Goal: Task Accomplishment & Management: Complete application form

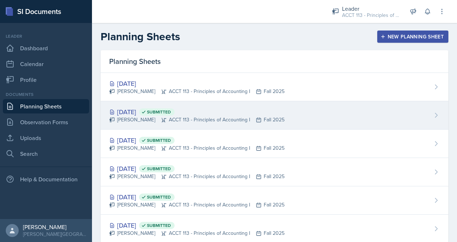
scroll to position [17, 0]
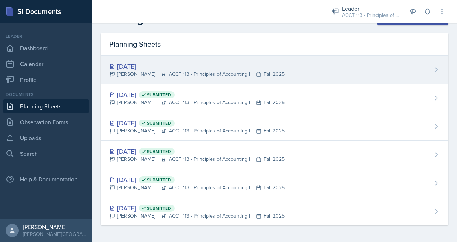
click at [201, 73] on div "[PERSON_NAME] ACCT 113 - Principles of Accounting I Fall 2025" at bounding box center [196, 74] width 175 height 8
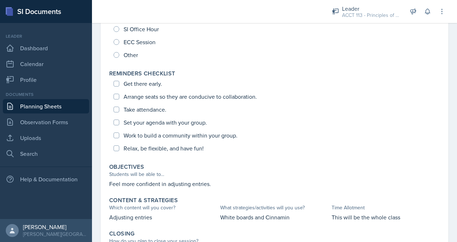
scroll to position [132, 0]
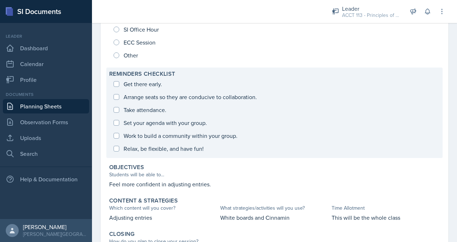
click at [111, 82] on div "Get there early. Arrange seats so they are conducive to collaboration. Take att…" at bounding box center [274, 117] width 331 height 78
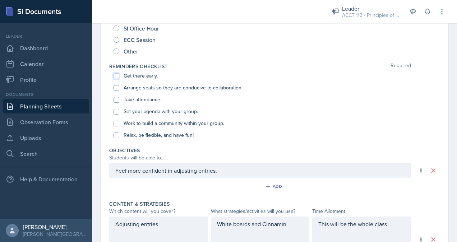
click at [118, 73] on input "Get there early." at bounding box center [117, 76] width 6 height 6
checkbox input "true"
click at [116, 89] on input "Arrange seats so they are conducive to collaboration." at bounding box center [117, 88] width 6 height 6
checkbox input "true"
click at [116, 96] on div "Take attendance." at bounding box center [275, 100] width 322 height 12
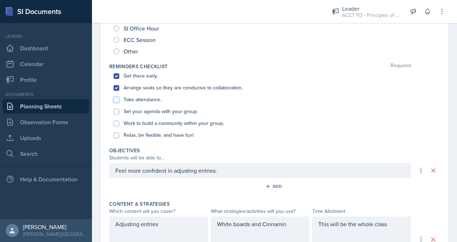
click at [116, 98] on input "Take attendance." at bounding box center [117, 100] width 6 height 6
checkbox input "true"
click at [116, 116] on div "Set your agenda with your group." at bounding box center [275, 112] width 322 height 12
click at [116, 109] on input "Set your agenda with your group." at bounding box center [117, 112] width 6 height 6
checkbox input "true"
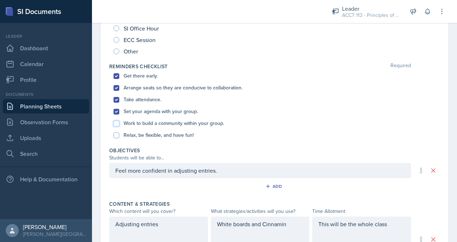
click at [116, 123] on input "Work to build a community within your group." at bounding box center [117, 124] width 6 height 6
checkbox input "true"
click at [117, 134] on input "Relax, be flexible, and have fun!" at bounding box center [117, 136] width 6 height 6
checkbox input "true"
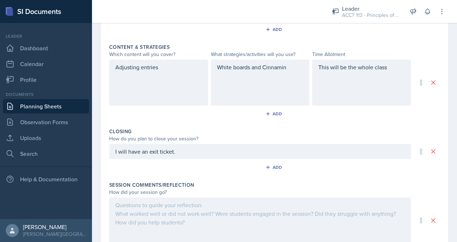
scroll to position [331, 0]
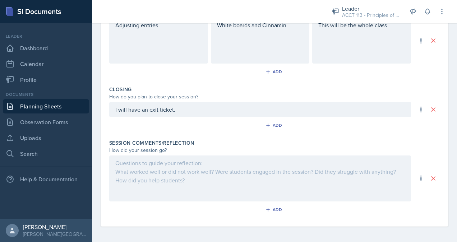
click at [155, 179] on div at bounding box center [260, 179] width 302 height 46
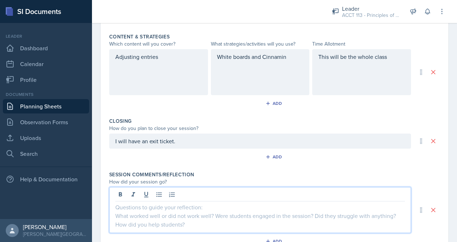
scroll to position [300, 0]
click at [229, 208] on p at bounding box center [260, 207] width 290 height 9
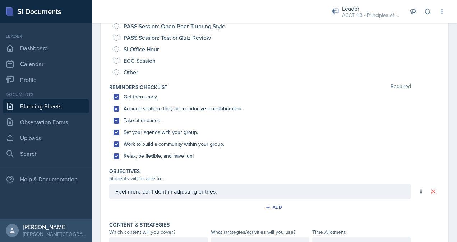
scroll to position [0, 0]
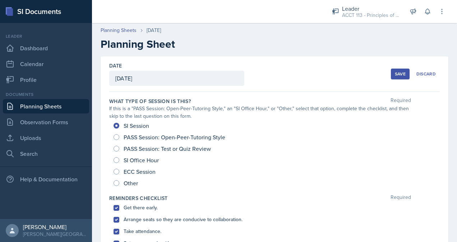
click at [399, 74] on div "Save" at bounding box center [400, 74] width 11 height 6
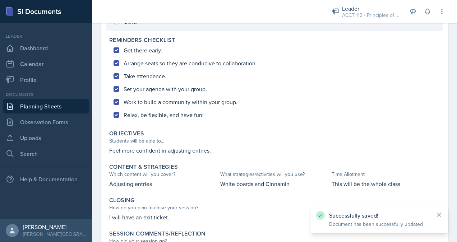
scroll to position [228, 0]
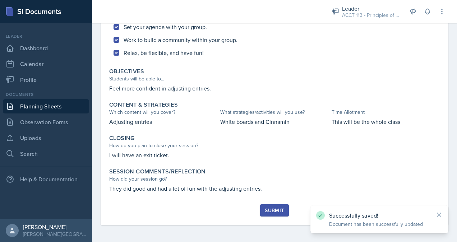
click at [275, 211] on div "Submit" at bounding box center [274, 211] width 19 height 6
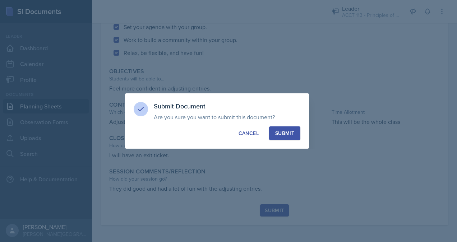
click at [289, 131] on div "Submit" at bounding box center [284, 133] width 19 height 7
radio input "true"
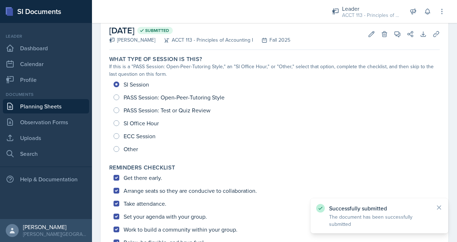
scroll to position [0, 0]
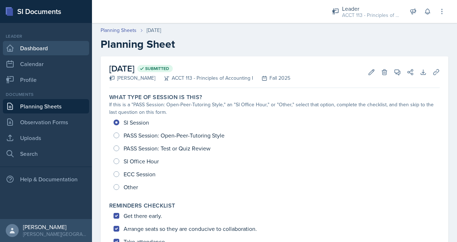
click at [40, 49] on link "Dashboard" at bounding box center [46, 48] width 86 height 14
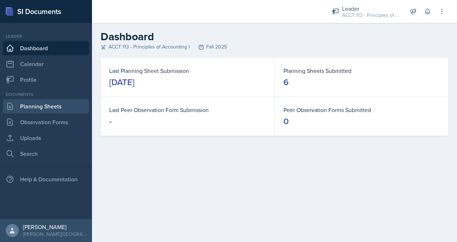
click at [49, 108] on link "Planning Sheets" at bounding box center [46, 106] width 86 height 14
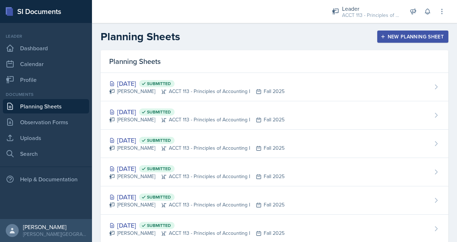
click at [404, 37] on div "New Planning Sheet" at bounding box center [413, 37] width 62 height 6
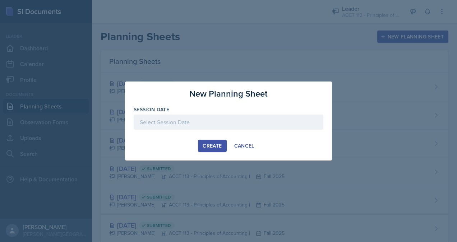
click at [225, 116] on div at bounding box center [229, 122] width 190 height 15
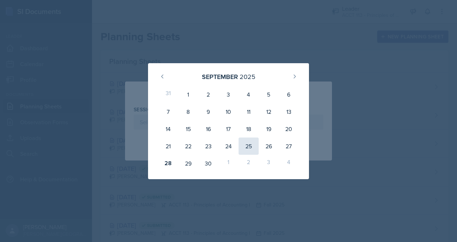
click at [244, 146] on div "25" at bounding box center [249, 146] width 20 height 17
type input "[DATE]"
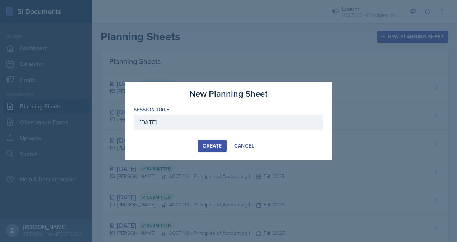
click at [209, 144] on div "Create" at bounding box center [212, 146] width 19 height 6
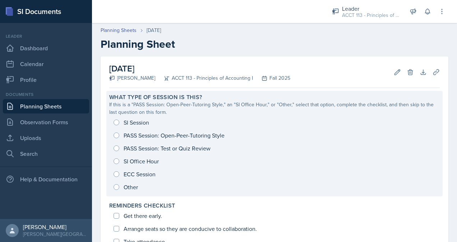
click at [128, 124] on div "SI Session PASS Session: Open-Peer-Tutoring Style PASS Session: Test or Quiz Re…" at bounding box center [274, 155] width 331 height 78
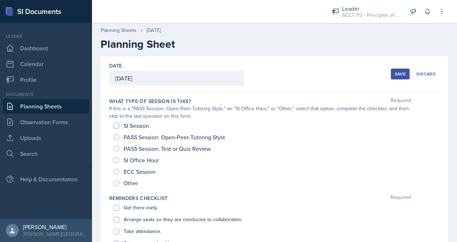
click at [117, 127] on input "SI Session" at bounding box center [117, 126] width 6 height 6
radio input "true"
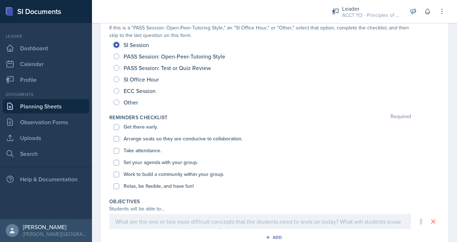
scroll to position [81, 0]
click at [116, 128] on input "Get there early." at bounding box center [117, 127] width 6 height 6
checkbox input "true"
click at [117, 139] on input "Arrange seats so they are conducive to collaboration." at bounding box center [117, 139] width 6 height 6
checkbox input "true"
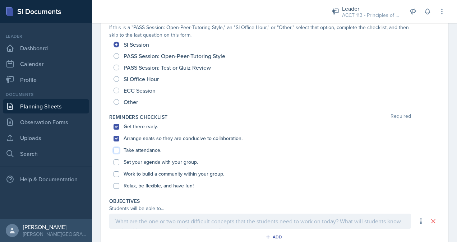
click at [117, 148] on input "Take attendance." at bounding box center [117, 151] width 6 height 6
checkbox input "true"
click at [117, 161] on input "Set your agenda with your group." at bounding box center [117, 163] width 6 height 6
checkbox input "true"
click at [114, 174] on input "Work to build a community within your group." at bounding box center [117, 174] width 6 height 6
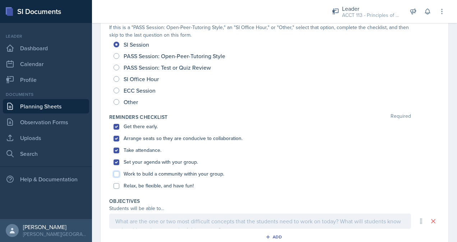
checkbox input "true"
click at [116, 187] on input "Relax, be flexible, and have fun!" at bounding box center [117, 186] width 6 height 6
checkbox input "true"
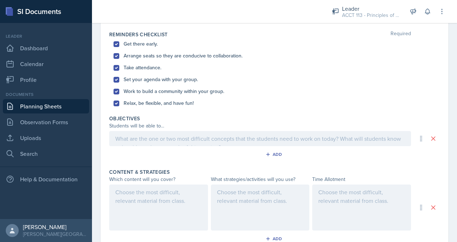
scroll to position [176, 0]
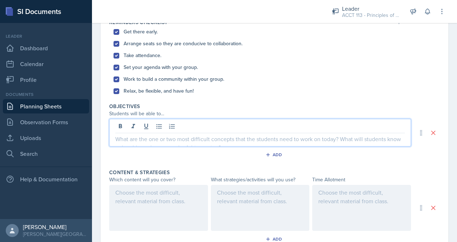
click at [161, 135] on p at bounding box center [260, 139] width 290 height 9
click at [161, 200] on div at bounding box center [158, 208] width 99 height 46
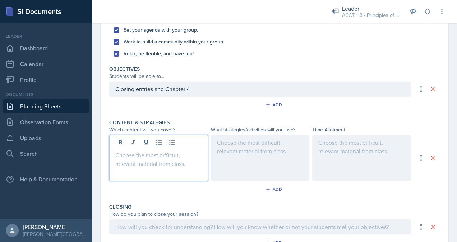
scroll to position [214, 0]
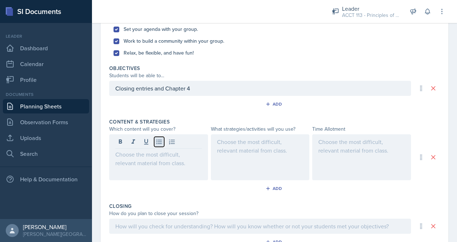
click at [159, 143] on icon at bounding box center [158, 142] width 5 height 5
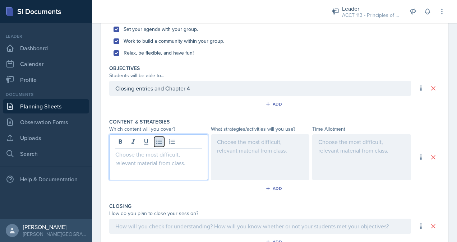
click at [159, 143] on icon at bounding box center [158, 142] width 5 height 5
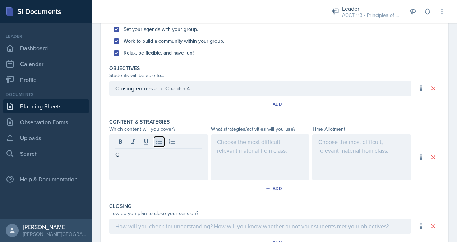
click at [160, 138] on icon at bounding box center [159, 141] width 7 height 7
click at [229, 148] on div at bounding box center [260, 157] width 99 height 46
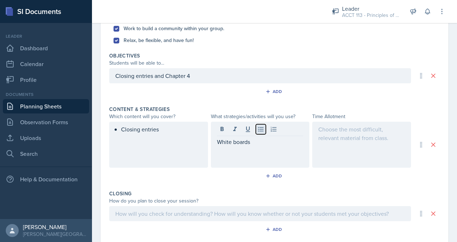
click at [258, 126] on icon at bounding box center [260, 129] width 7 height 7
click at [324, 160] on div at bounding box center [361, 145] width 99 height 46
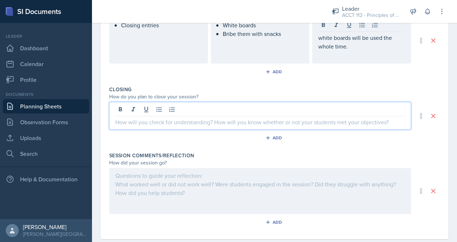
scroll to position [344, 0]
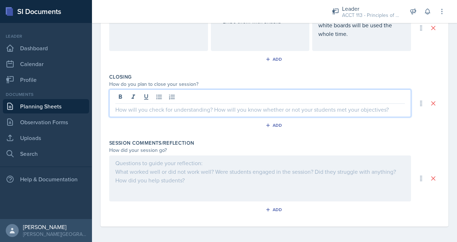
click at [247, 106] on p at bounding box center [260, 109] width 290 height 9
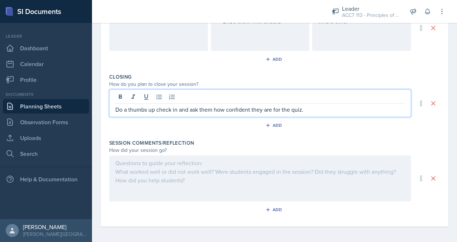
click at [220, 180] on div at bounding box center [260, 179] width 302 height 46
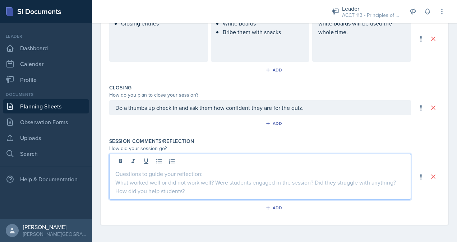
scroll to position [331, 0]
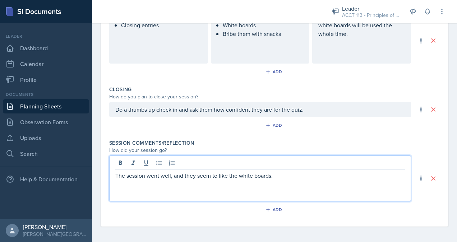
click at [300, 172] on p "The session went well, and they seem to like the white boards." at bounding box center [260, 175] width 290 height 9
click at [281, 188] on div "The session went well, and they seem to like the white boards. I have like 3-4 …" at bounding box center [260, 179] width 302 height 46
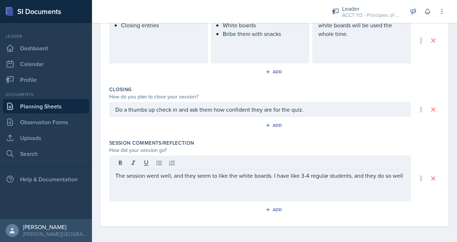
click at [219, 195] on div "The session went well, and they seem to like the white boards. I have like 3-4 …" at bounding box center [260, 179] width 302 height 46
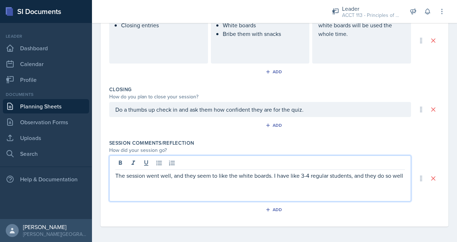
click at [156, 180] on p "The session went well, and they seem to like the white boards. I have like 3-4 …" at bounding box center [260, 175] width 290 height 9
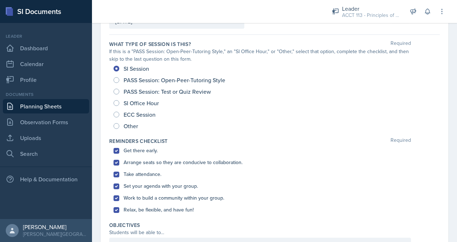
scroll to position [0, 0]
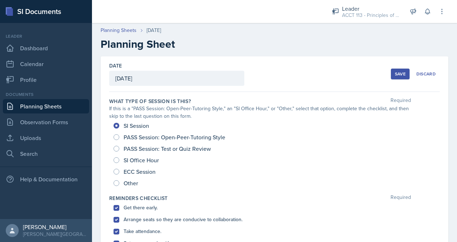
click at [400, 74] on div "Save" at bounding box center [400, 74] width 11 height 6
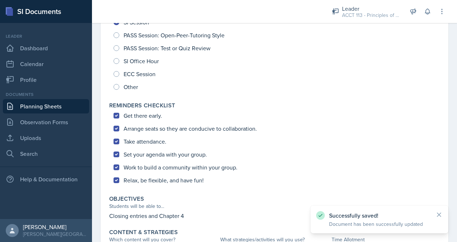
scroll to position [245, 0]
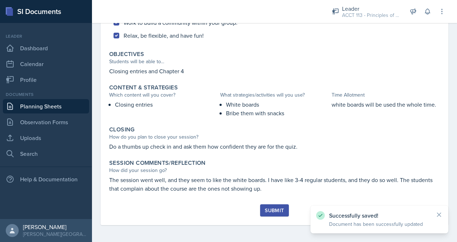
click at [274, 211] on div "Submit" at bounding box center [274, 211] width 19 height 6
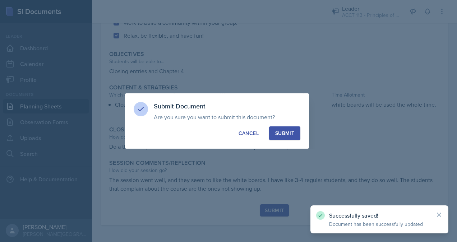
click at [282, 135] on div "Submit" at bounding box center [284, 133] width 19 height 7
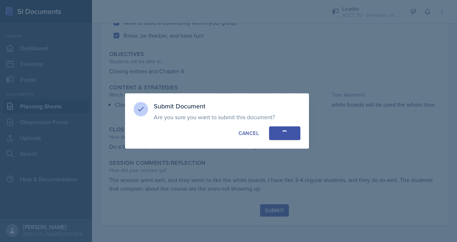
radio input "true"
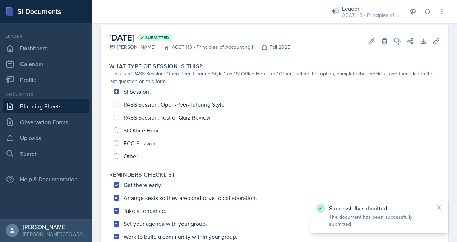
scroll to position [0, 0]
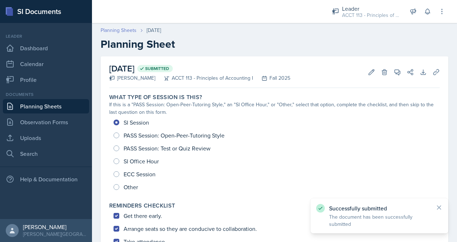
click at [119, 32] on link "Planning Sheets" at bounding box center [119, 31] width 36 height 8
